Goal: Transaction & Acquisition: Purchase product/service

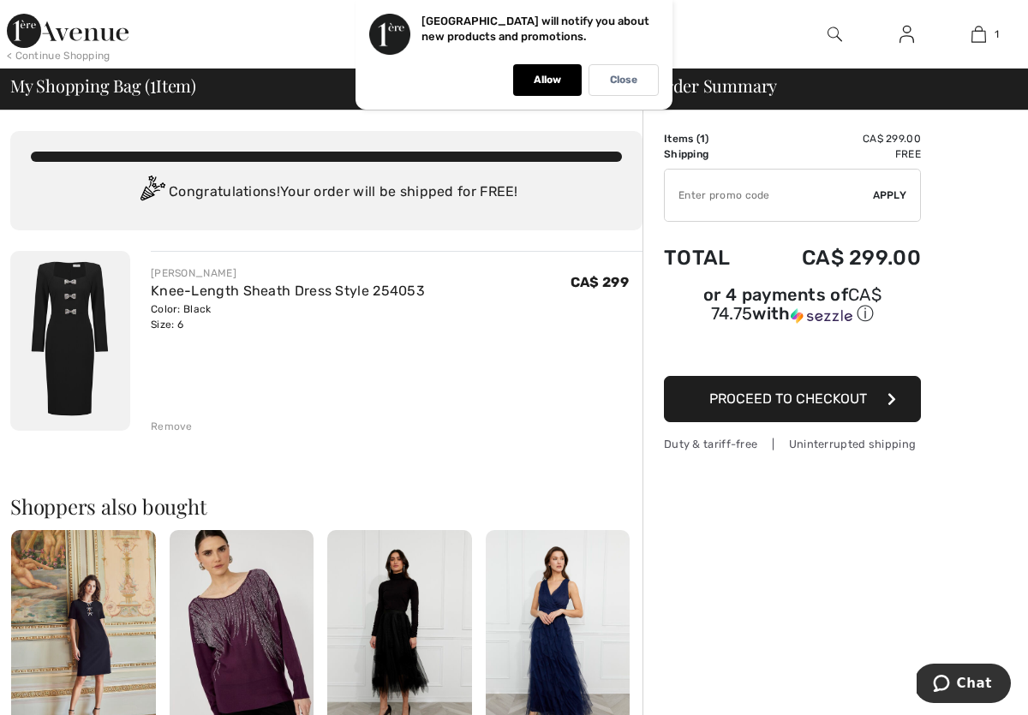
click at [753, 401] on span "Proceed to Checkout" at bounding box center [788, 399] width 158 height 16
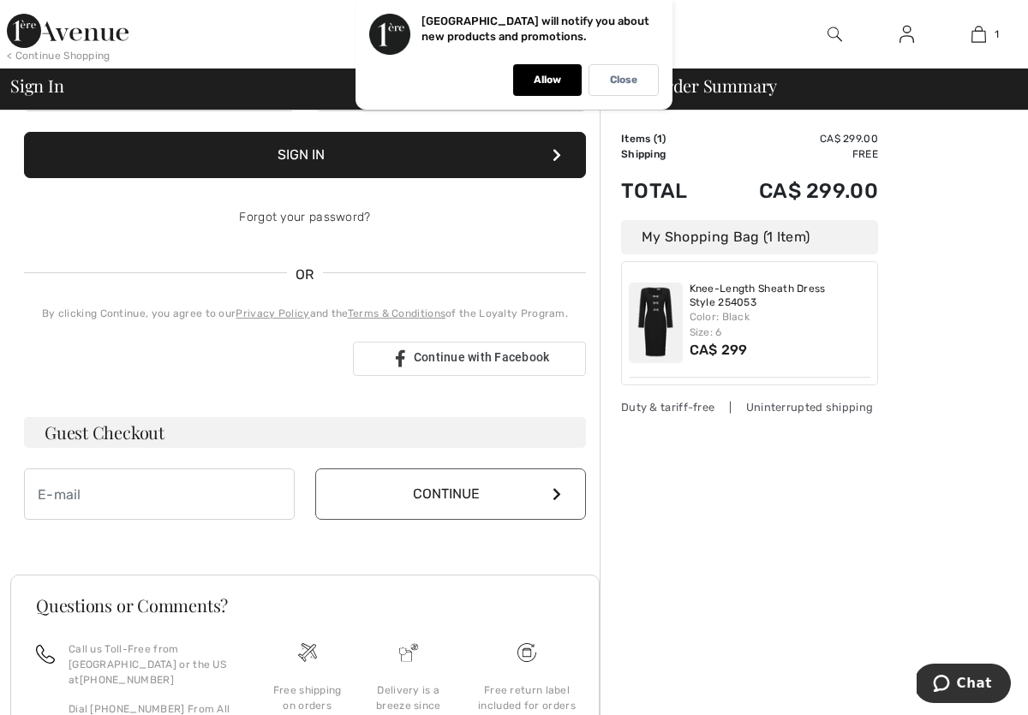
scroll to position [237, 0]
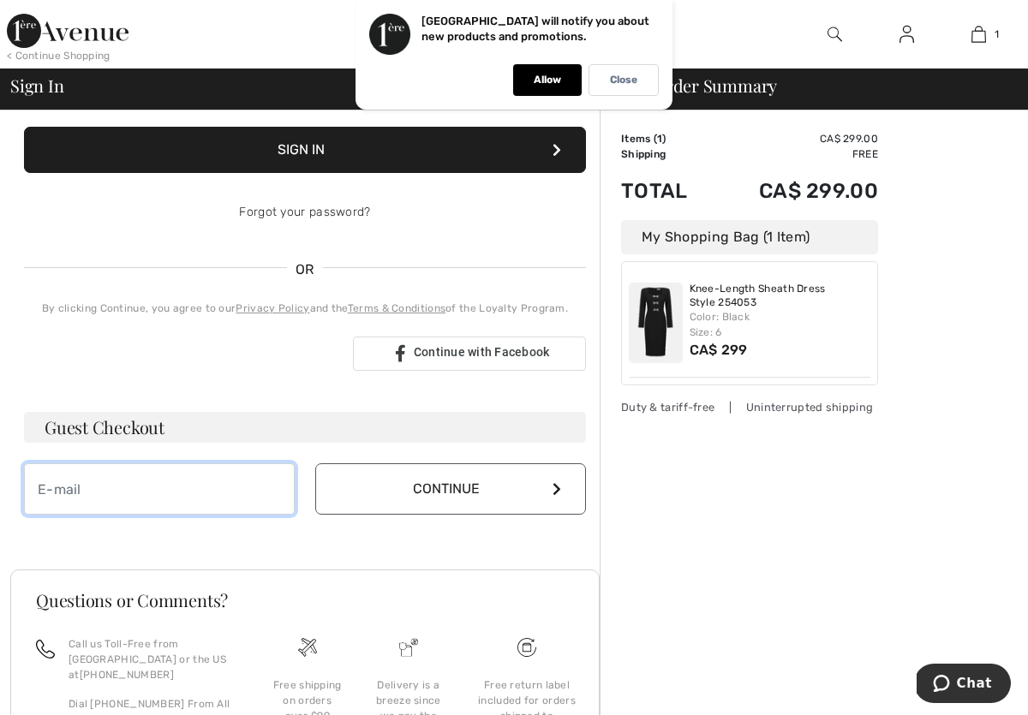
click at [133, 498] on input "email" at bounding box center [159, 489] width 271 height 51
type input "[EMAIL_ADDRESS][DOMAIN_NAME]"
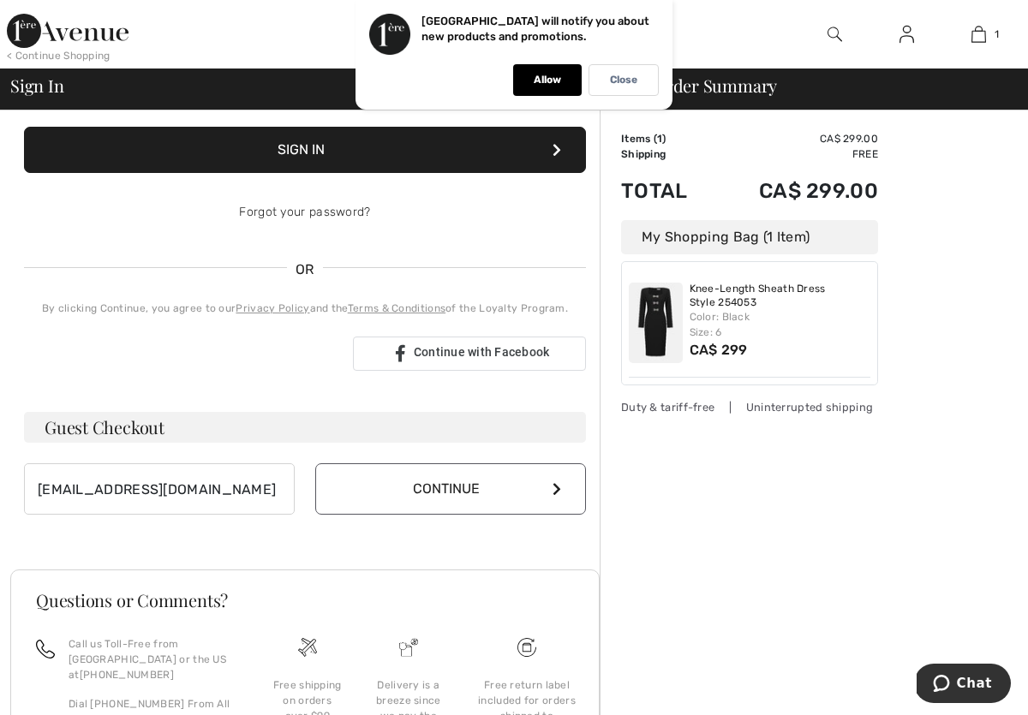
click at [443, 484] on button "Continue" at bounding box center [450, 489] width 271 height 51
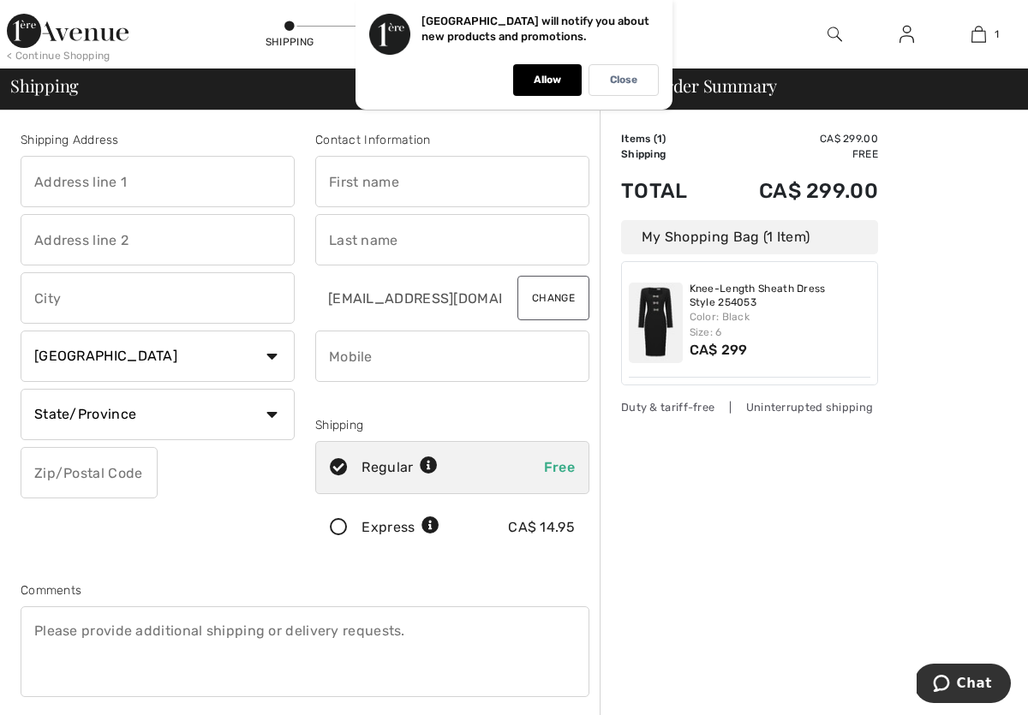
click at [198, 189] on input "text" at bounding box center [158, 181] width 274 height 51
type input "[STREET_ADDRESS]"
type input "Guelph"
select select "ON"
type input "N1E 3R9"
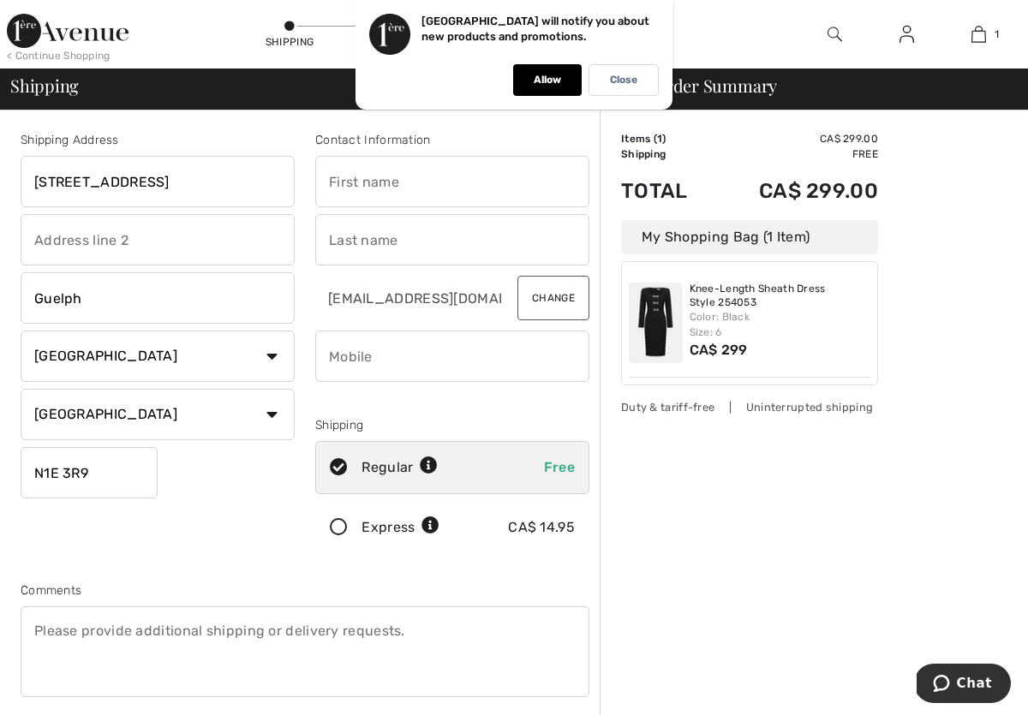
type input "Jane"
type input "Armstrong"
type input "5198211201"
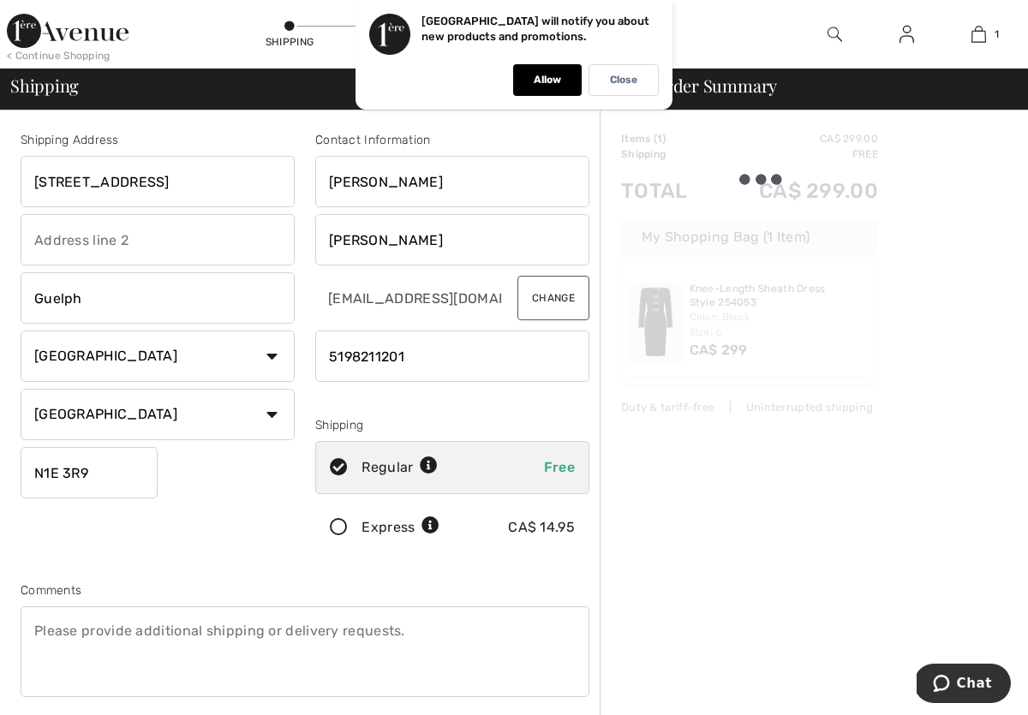
type input "N1E3R9"
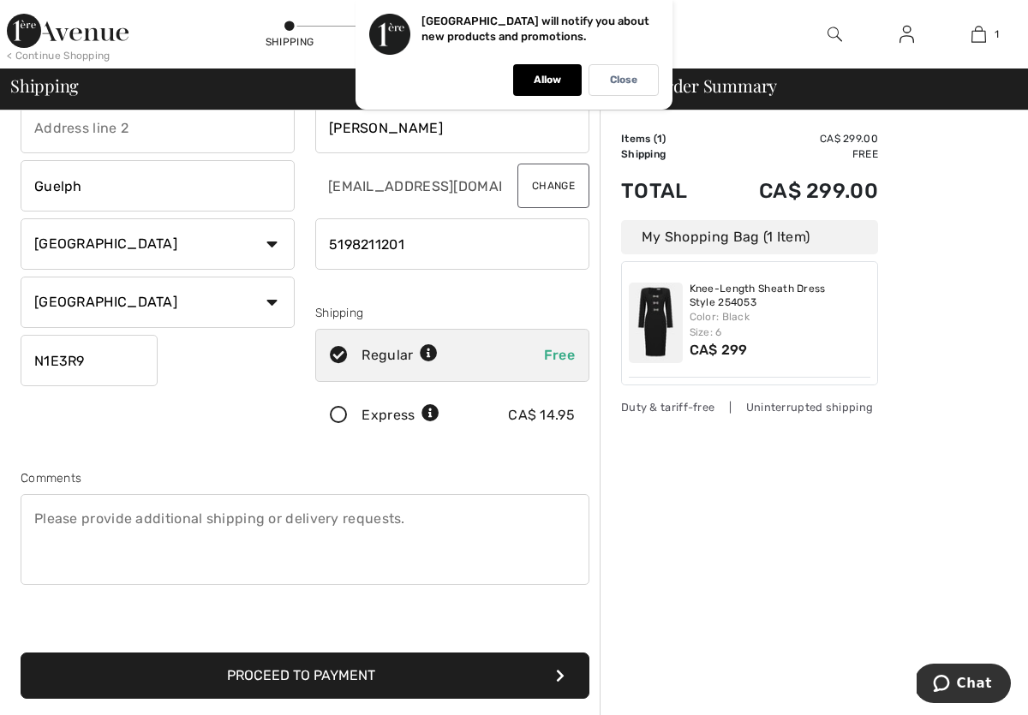
scroll to position [115, 0]
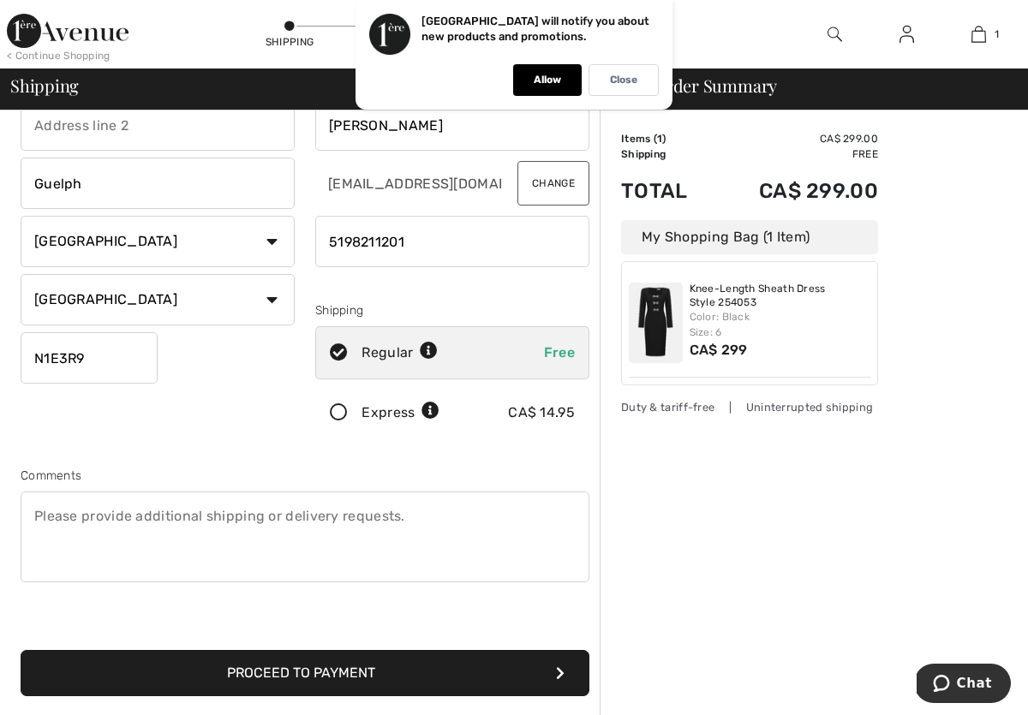
drag, startPoint x: 55, startPoint y: 535, endPoint x: 69, endPoint y: 540, distance: 15.4
click at [56, 536] on textarea at bounding box center [305, 537] width 569 height 91
type textarea "I purchased a size 8 which was too big. I am returning it and purchasing a size…"
click at [302, 667] on button "Proceed to Payment" at bounding box center [305, 673] width 569 height 46
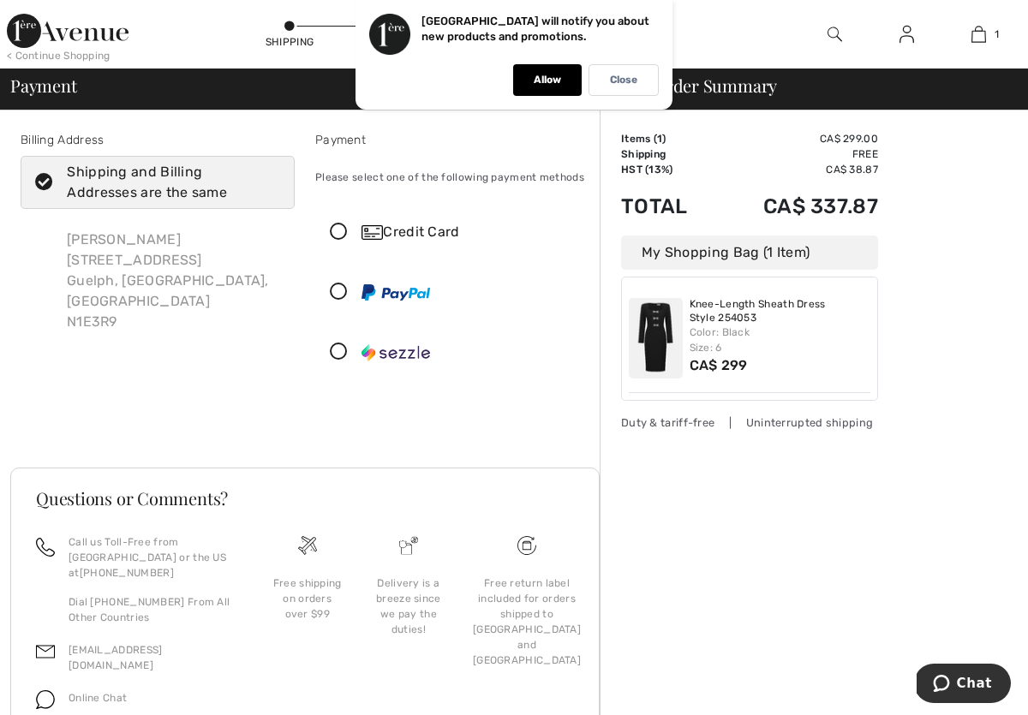
drag, startPoint x: 339, startPoint y: 224, endPoint x: 360, endPoint y: 241, distance: 26.2
click at [339, 225] on icon at bounding box center [338, 233] width 45 height 18
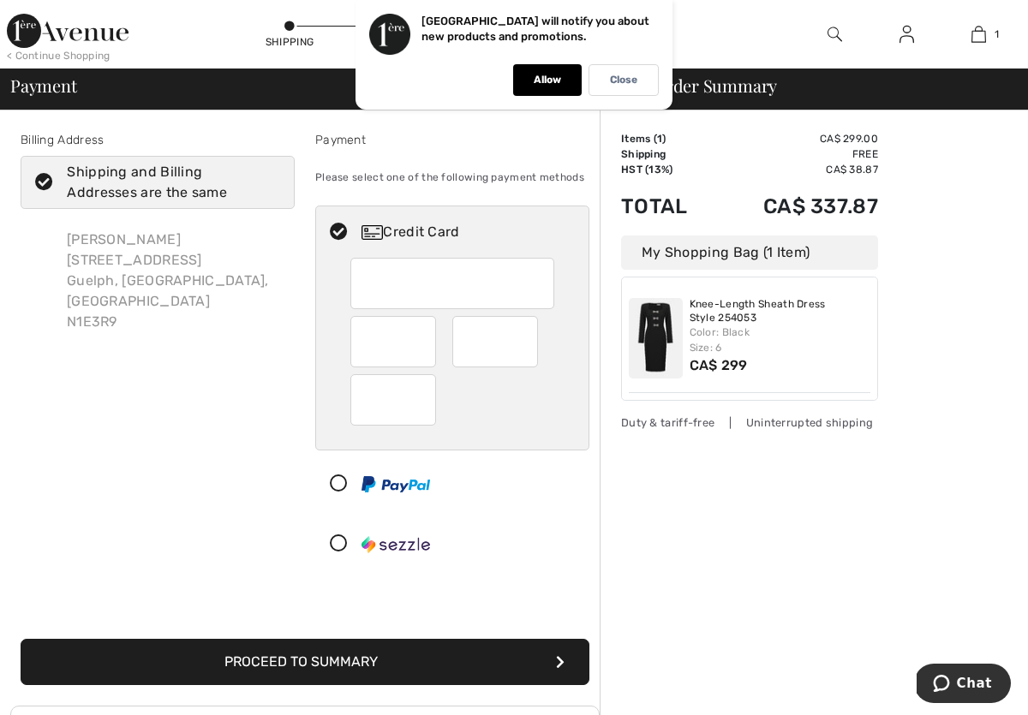
click at [292, 662] on button "Proceed to Summary" at bounding box center [305, 662] width 569 height 46
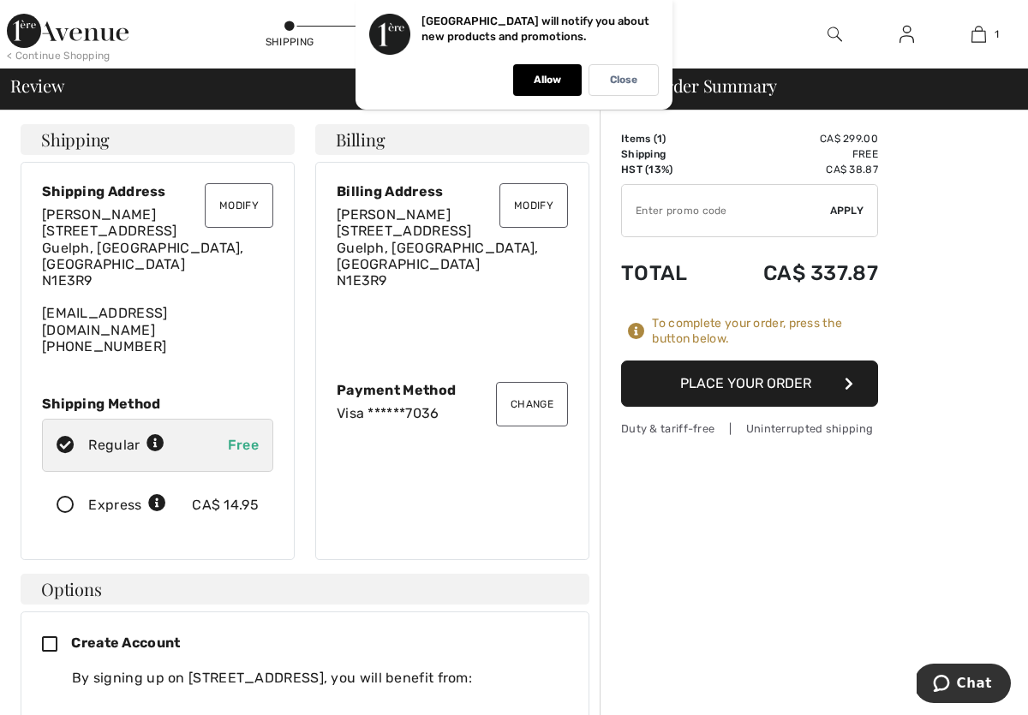
click at [739, 380] on button "Place Your Order" at bounding box center [749, 384] width 257 height 46
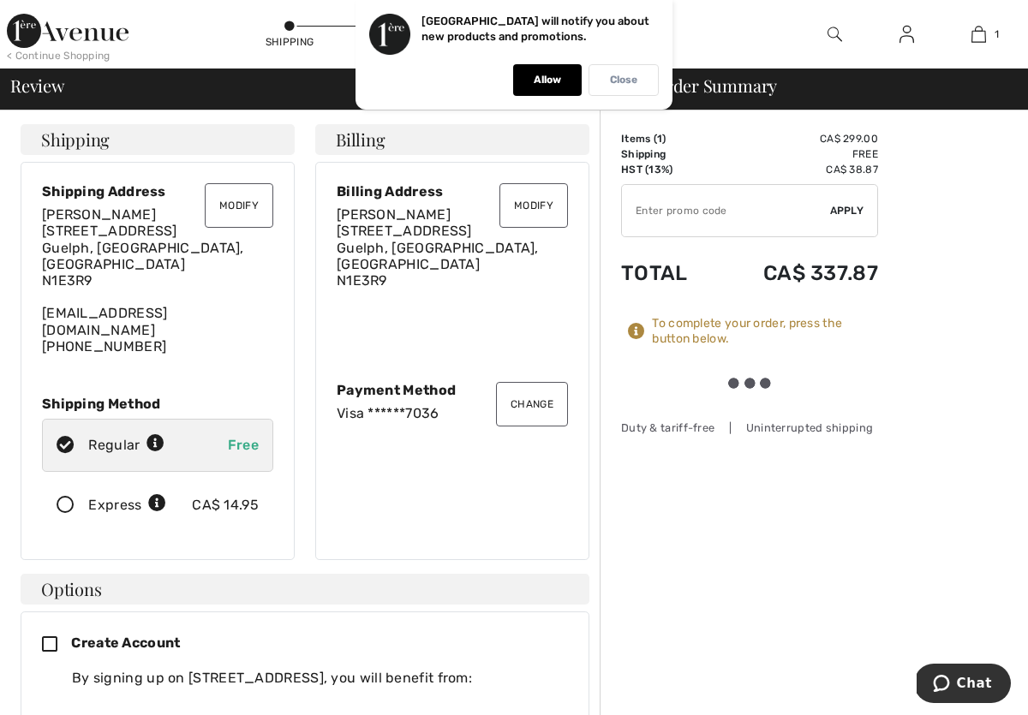
click at [631, 78] on p "Close" at bounding box center [623, 80] width 27 height 13
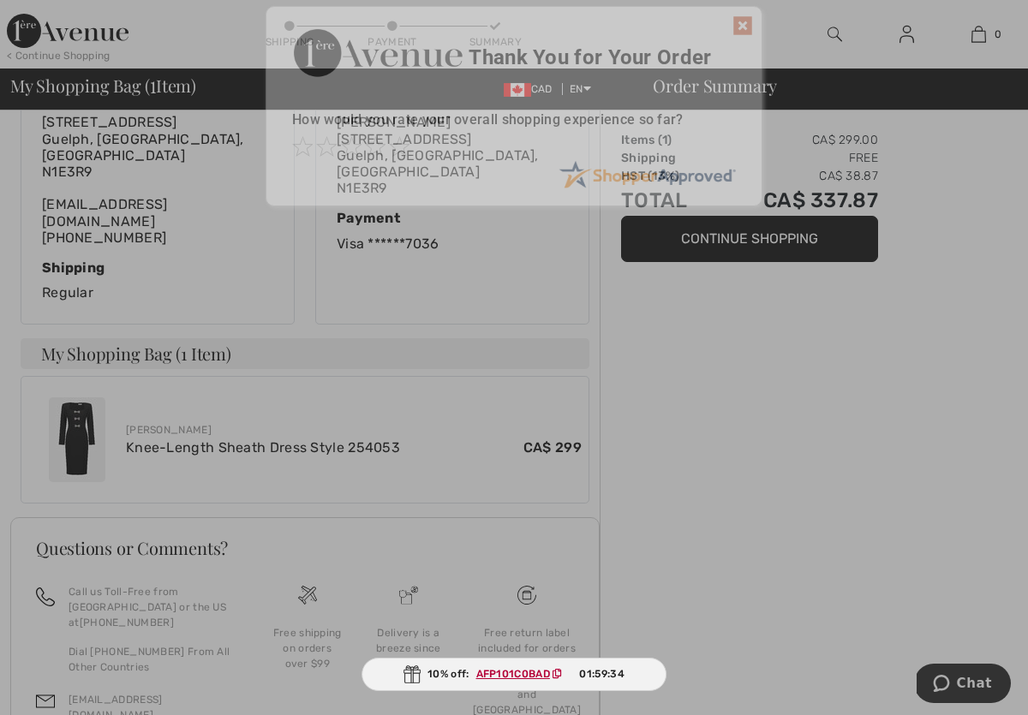
scroll to position [431, 0]
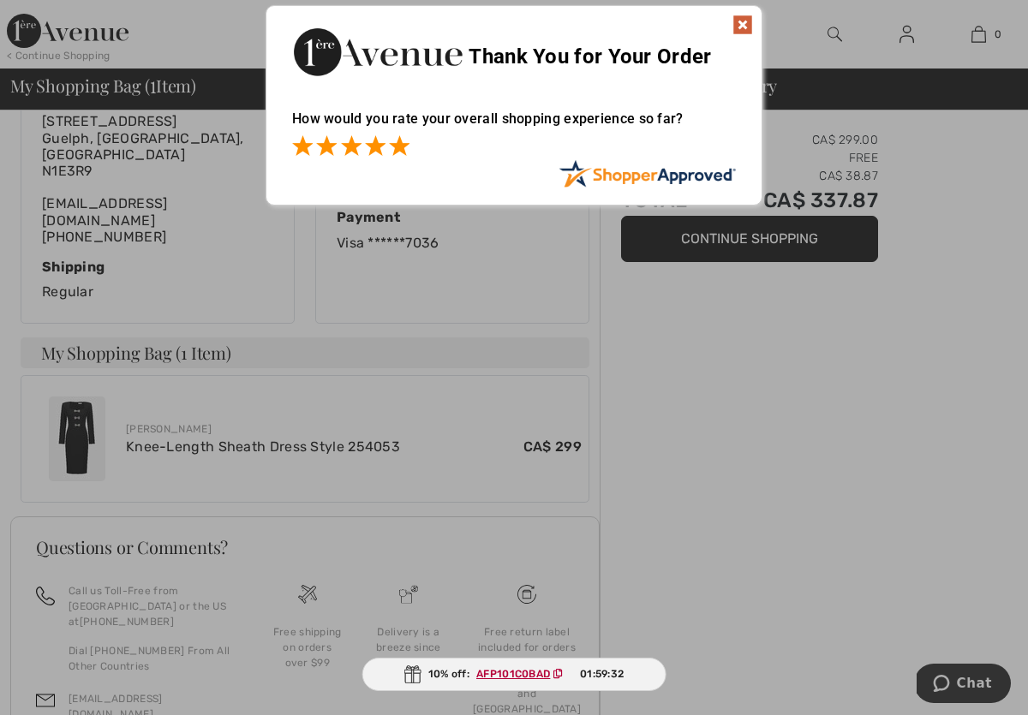
click at [398, 144] on span at bounding box center [399, 145] width 21 height 21
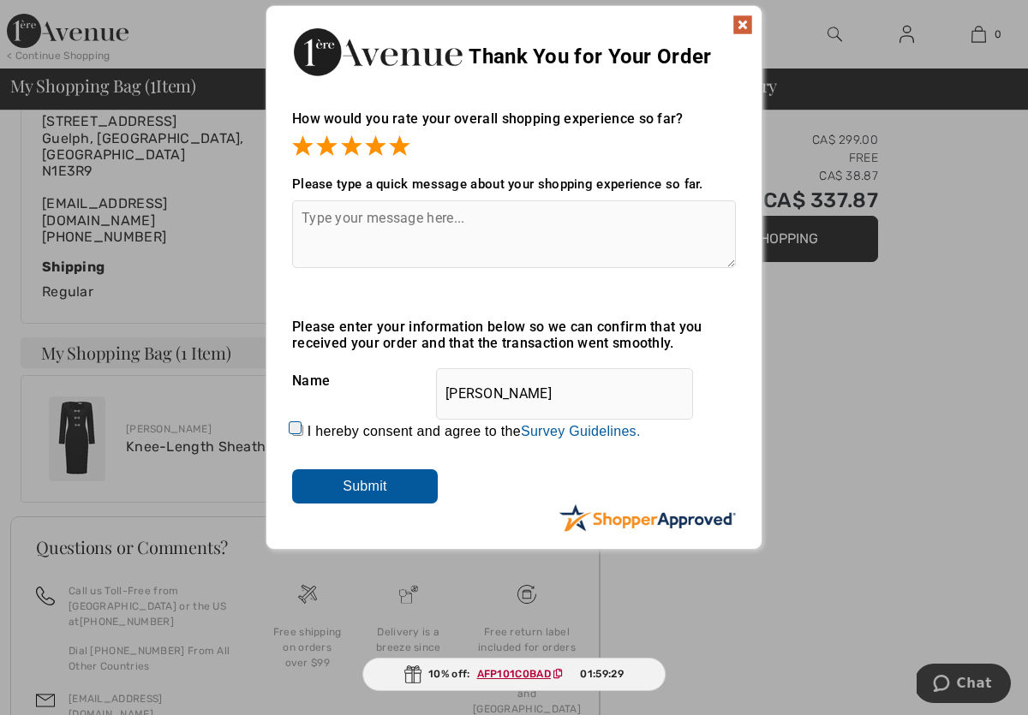
click at [743, 19] on img at bounding box center [743, 25] width 21 height 21
